Goal: Transaction & Acquisition: Download file/media

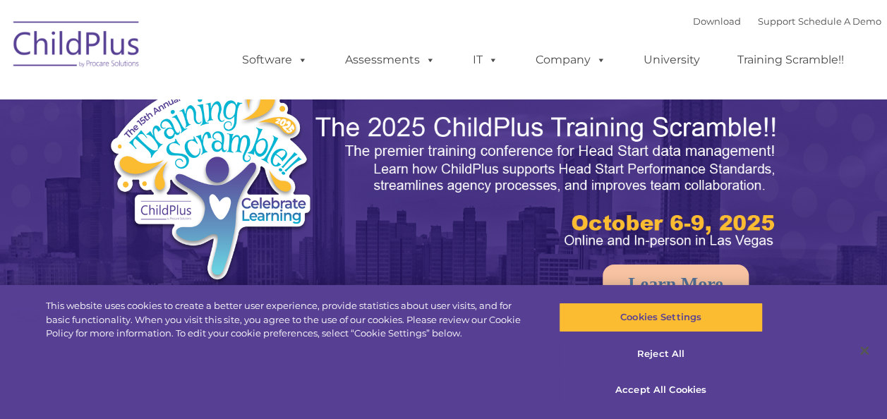
select select "MEDIUM"
click at [650, 391] on button "Accept All Cookies" at bounding box center [661, 390] width 204 height 30
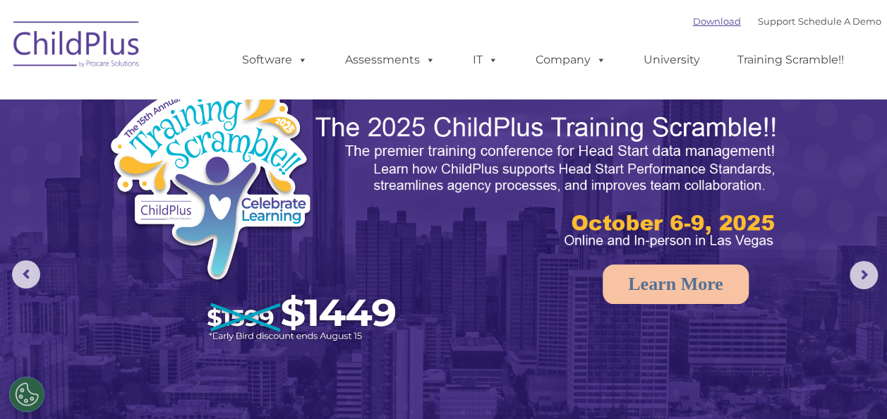
click at [700, 26] on link "Download" at bounding box center [717, 21] width 48 height 11
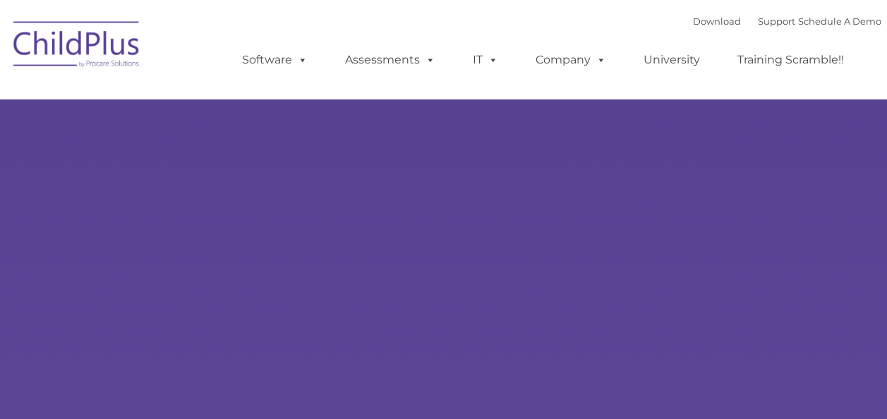
type input ""
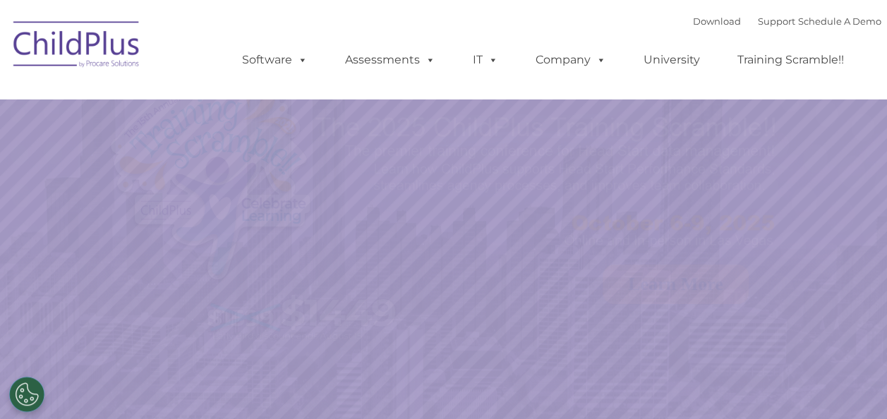
select select "MEDIUM"
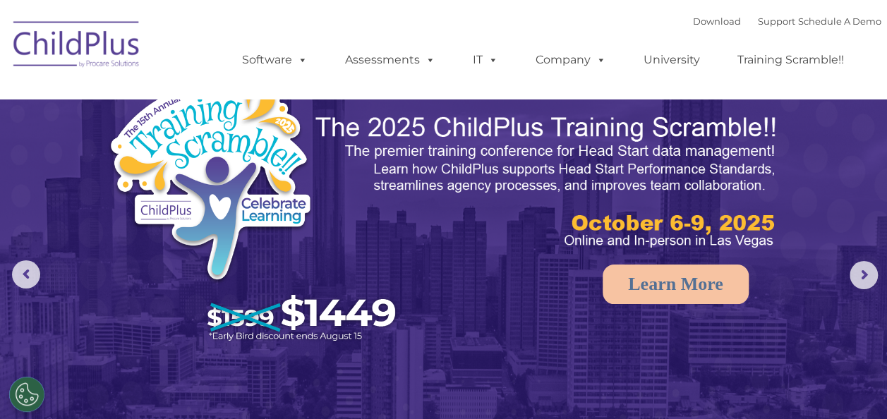
click at [793, 164] on img at bounding box center [443, 279] width 887 height 558
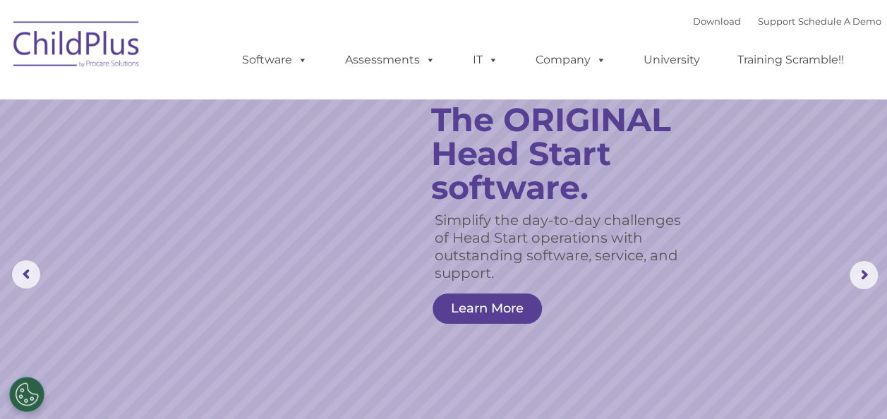
drag, startPoint x: 866, startPoint y: 49, endPoint x: 781, endPoint y: -52, distance: 132.1
click at [693, 18] on link "Download" at bounding box center [717, 21] width 48 height 11
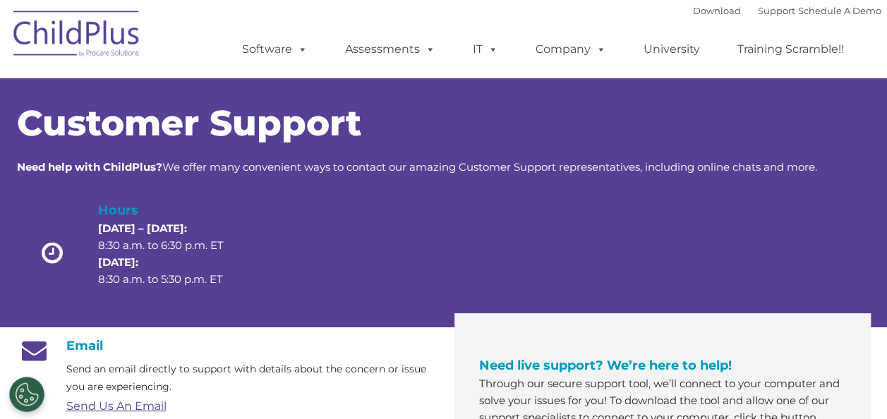
click at [493, 265] on div at bounding box center [514, 256] width 171 height 112
